Goal: Find specific page/section: Find specific page/section

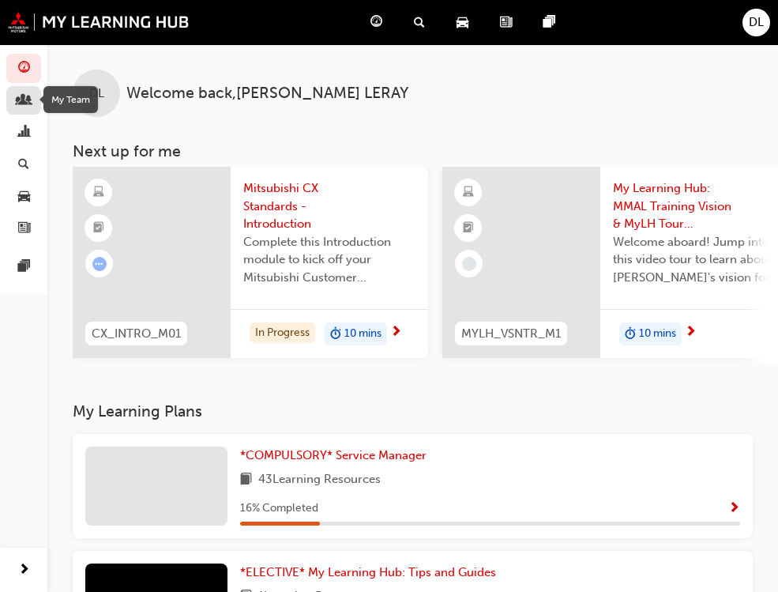
click at [21, 97] on span "people-icon" at bounding box center [24, 101] width 12 height 14
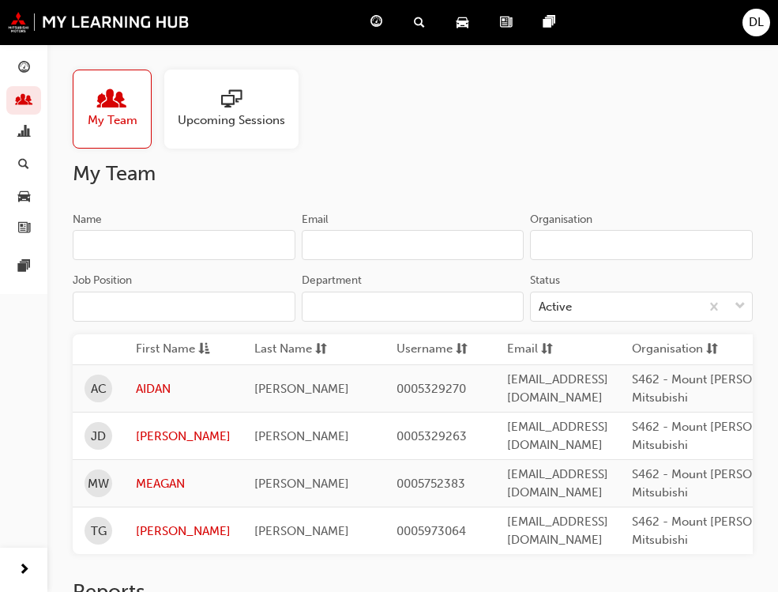
click at [230, 110] on span "sessionType_ONLINE_URL-icon" at bounding box center [231, 100] width 21 height 22
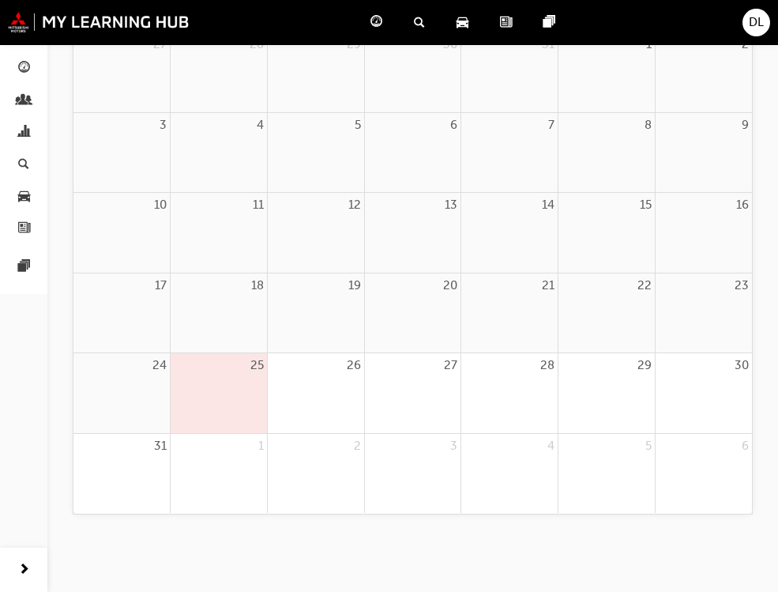
scroll to position [90, 0]
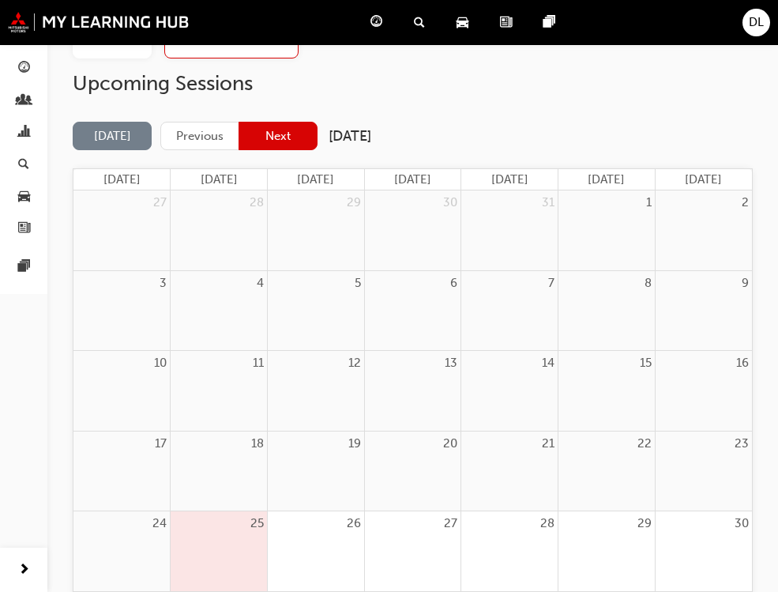
click at [264, 131] on button "Next" at bounding box center [278, 136] width 79 height 29
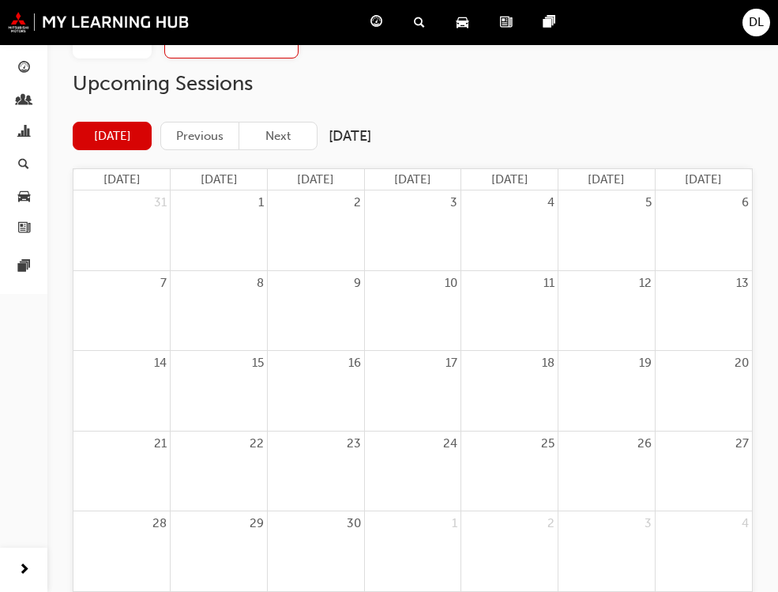
scroll to position [169, 0]
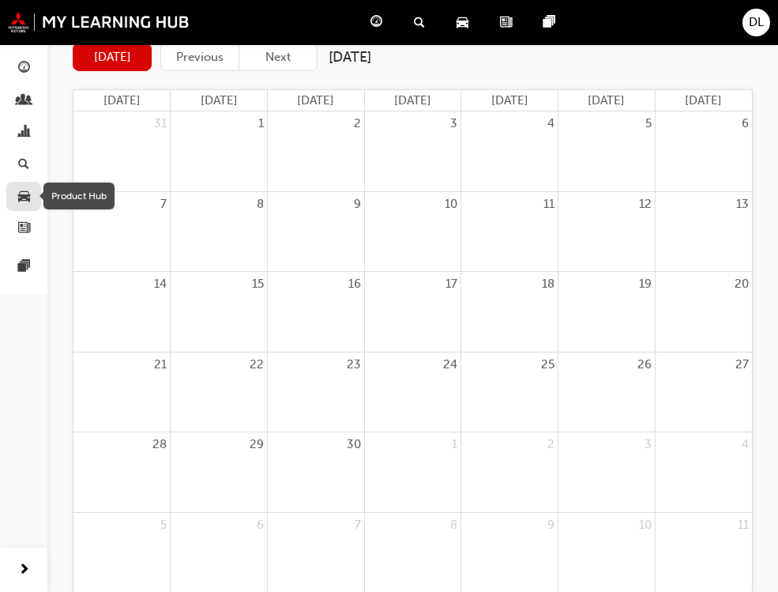
click at [19, 202] on span "car-icon" at bounding box center [24, 197] width 12 height 14
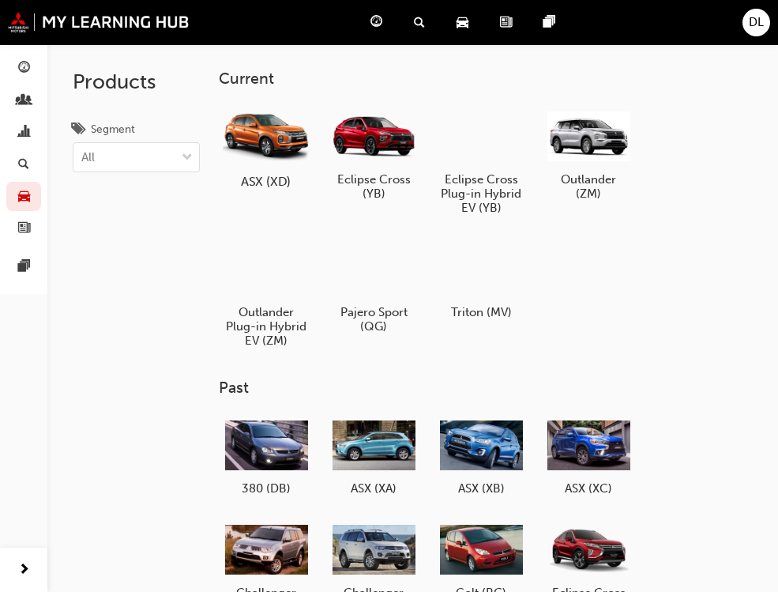
click at [273, 177] on h5 "ASX (XD)" at bounding box center [266, 181] width 88 height 15
